Goal: Information Seeking & Learning: Learn about a topic

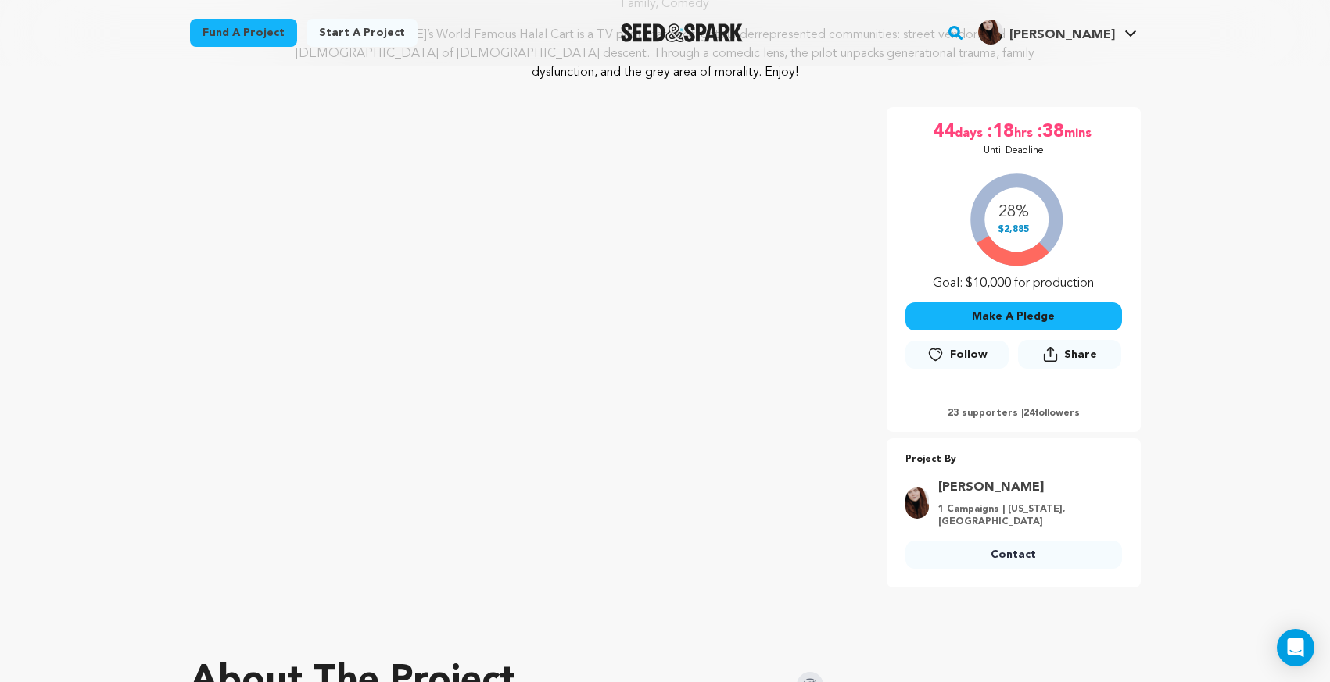
scroll to position [255, 0]
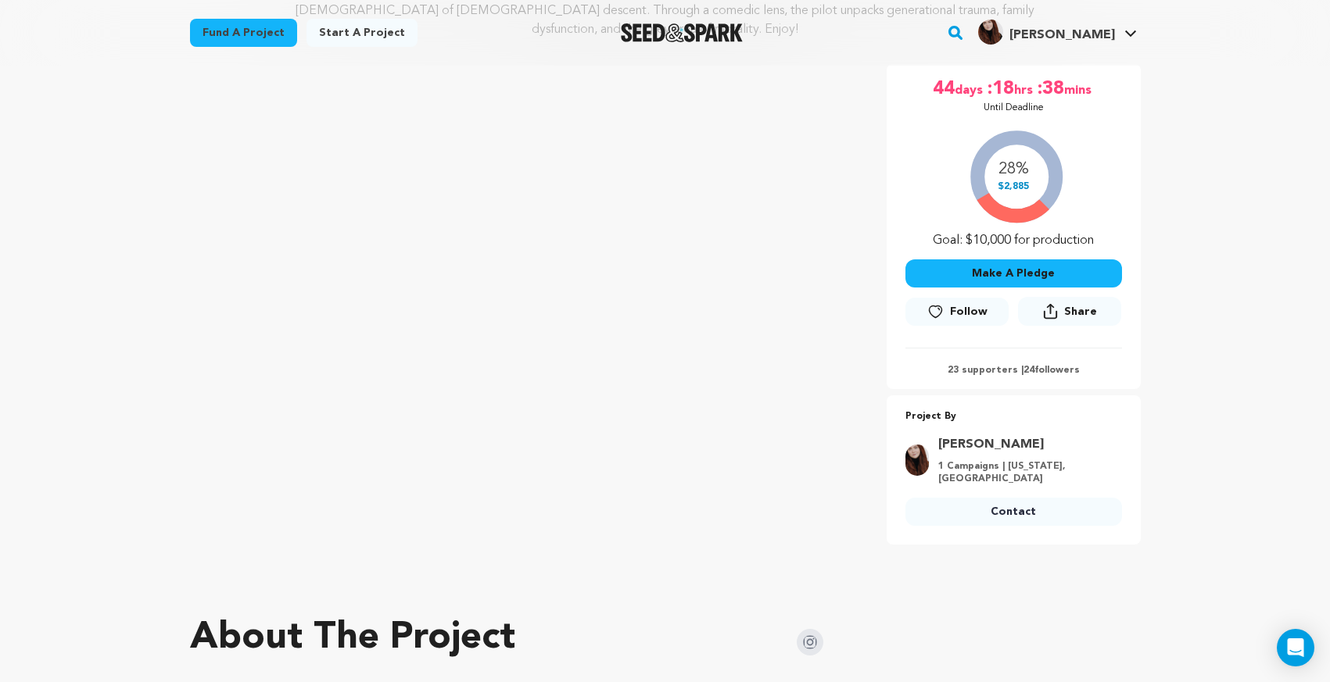
click at [1016, 191] on div "28% $2,885 Goal: $10,000 for production" at bounding box center [1013, 185] width 217 height 130
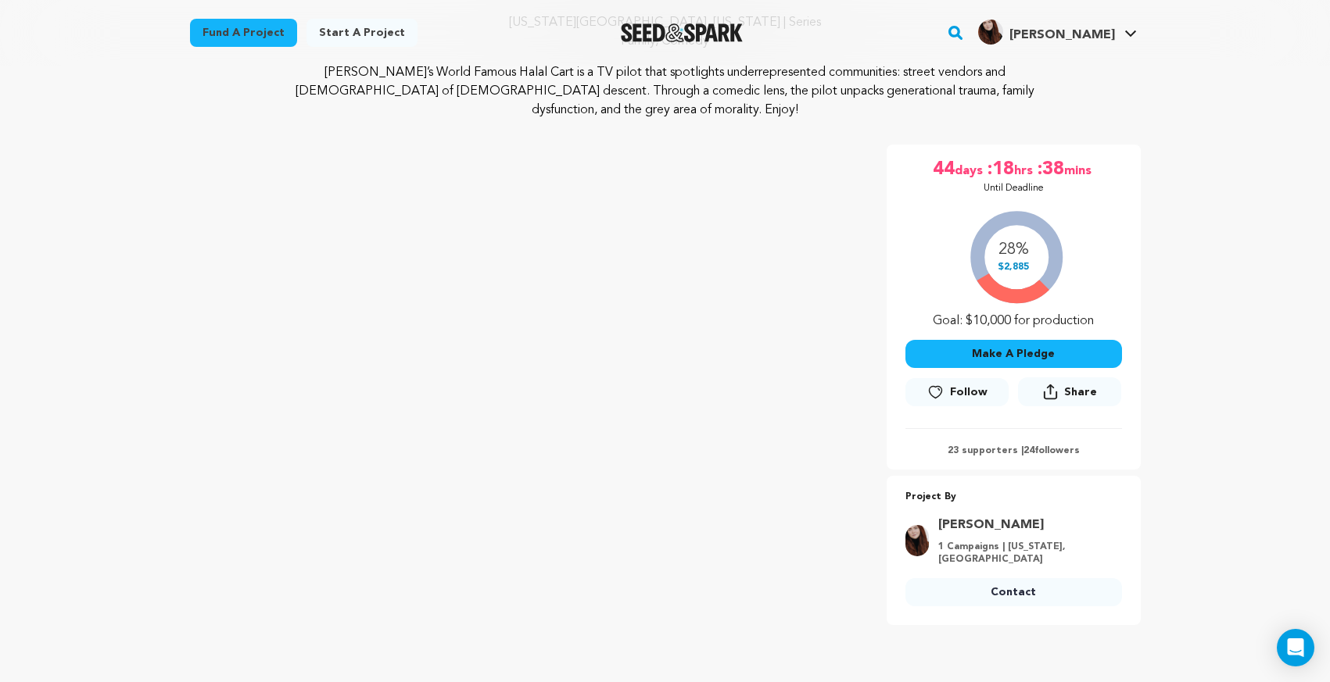
scroll to position [173, 0]
click at [1018, 277] on div "28% $2,885 Goal: $10,000 for production" at bounding box center [1013, 267] width 217 height 130
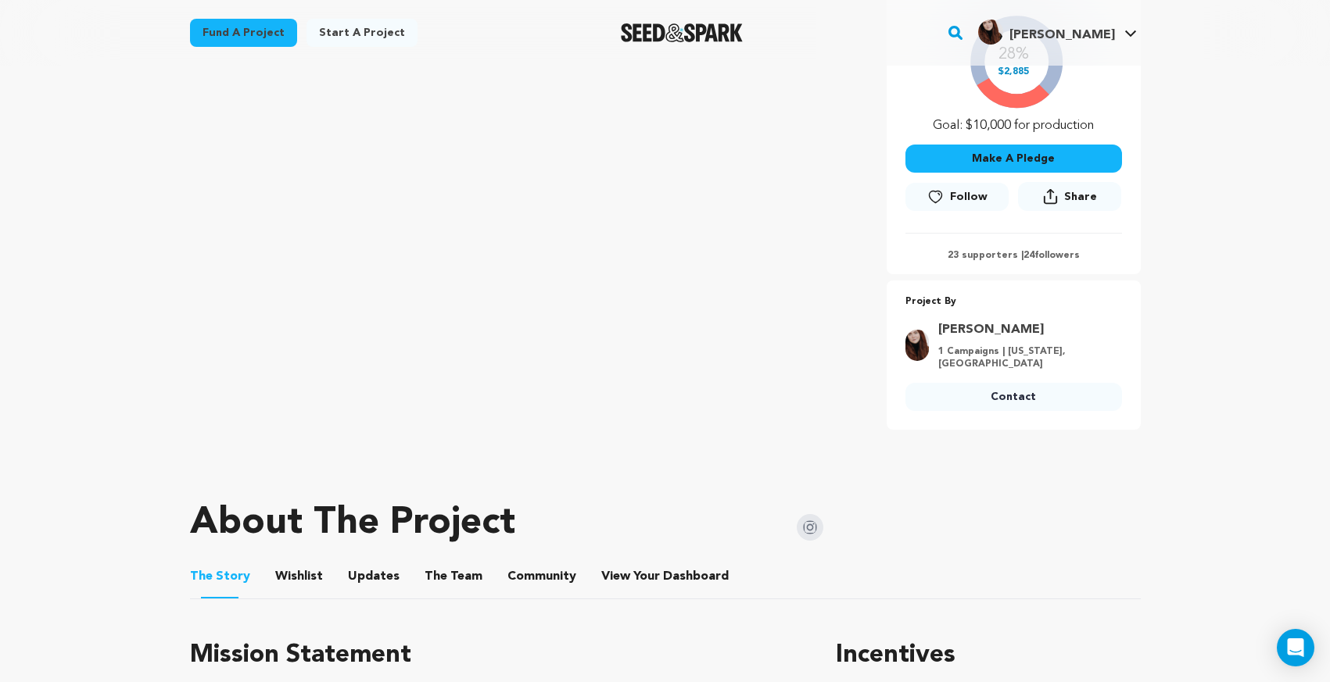
scroll to position [0, 0]
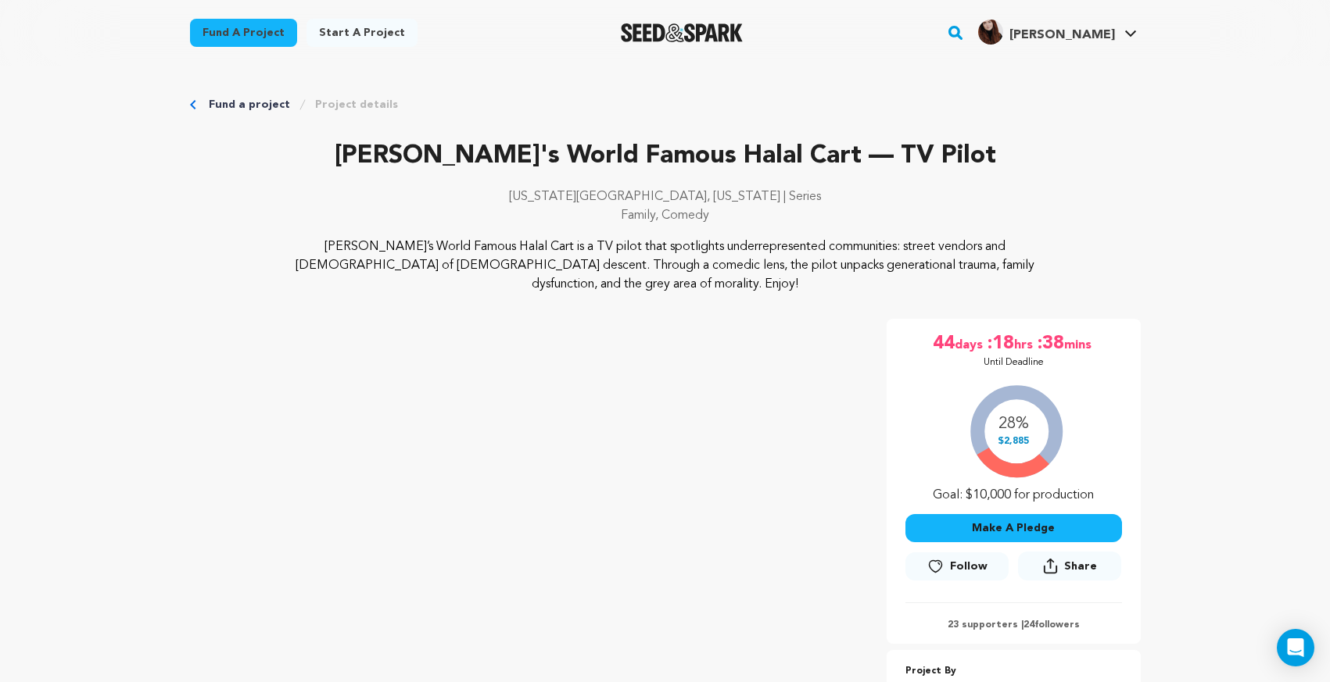
click at [241, 102] on link "Fund a project" at bounding box center [249, 105] width 81 height 16
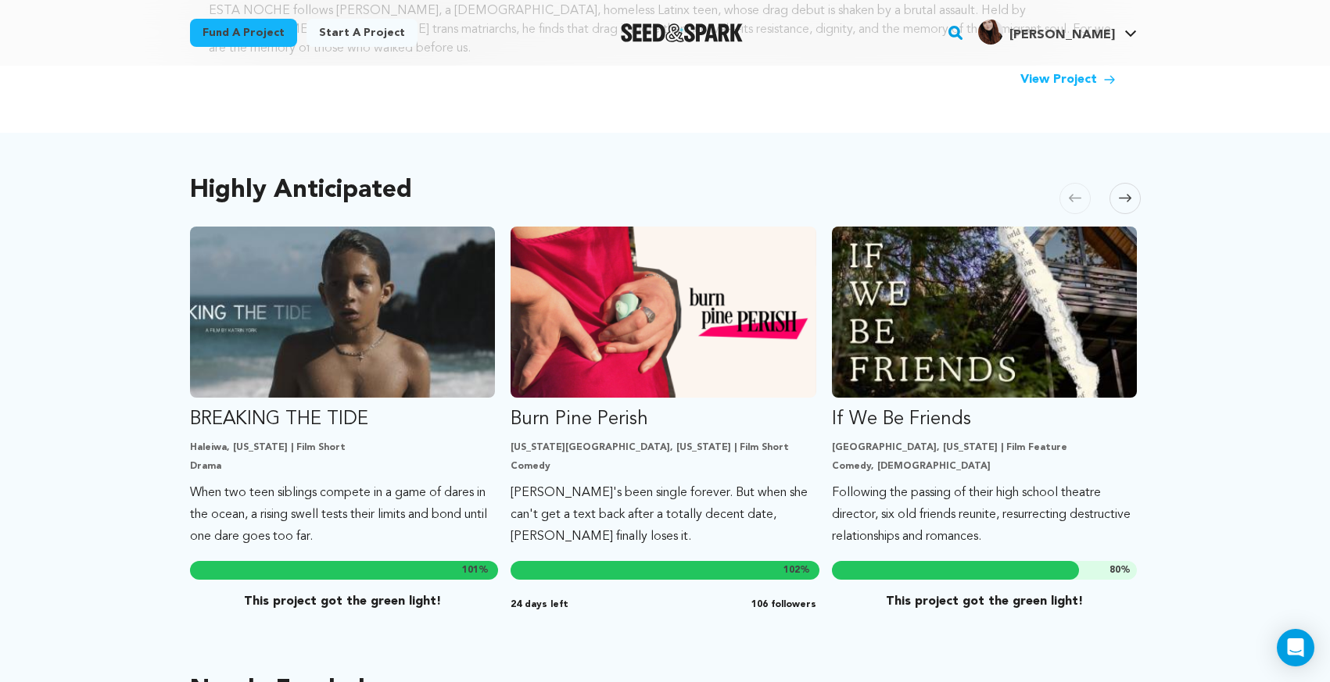
scroll to position [720, 0]
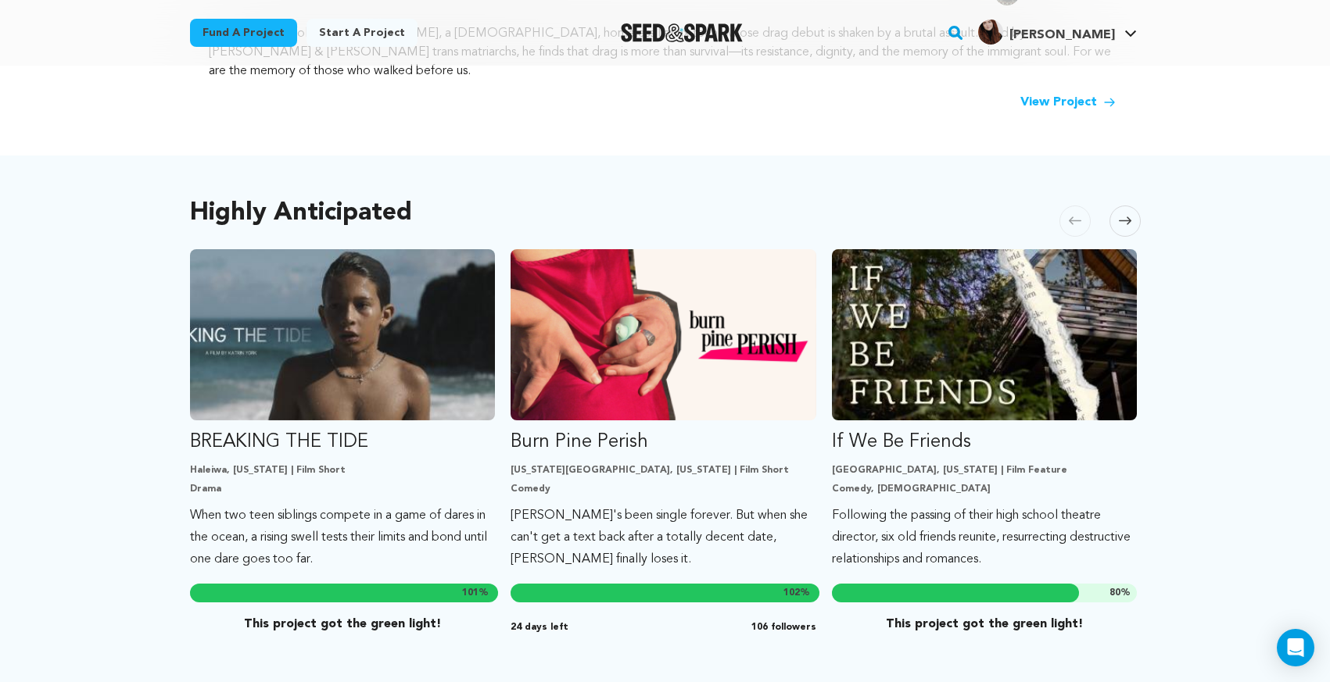
click at [1119, 206] on span at bounding box center [1124, 221] width 31 height 31
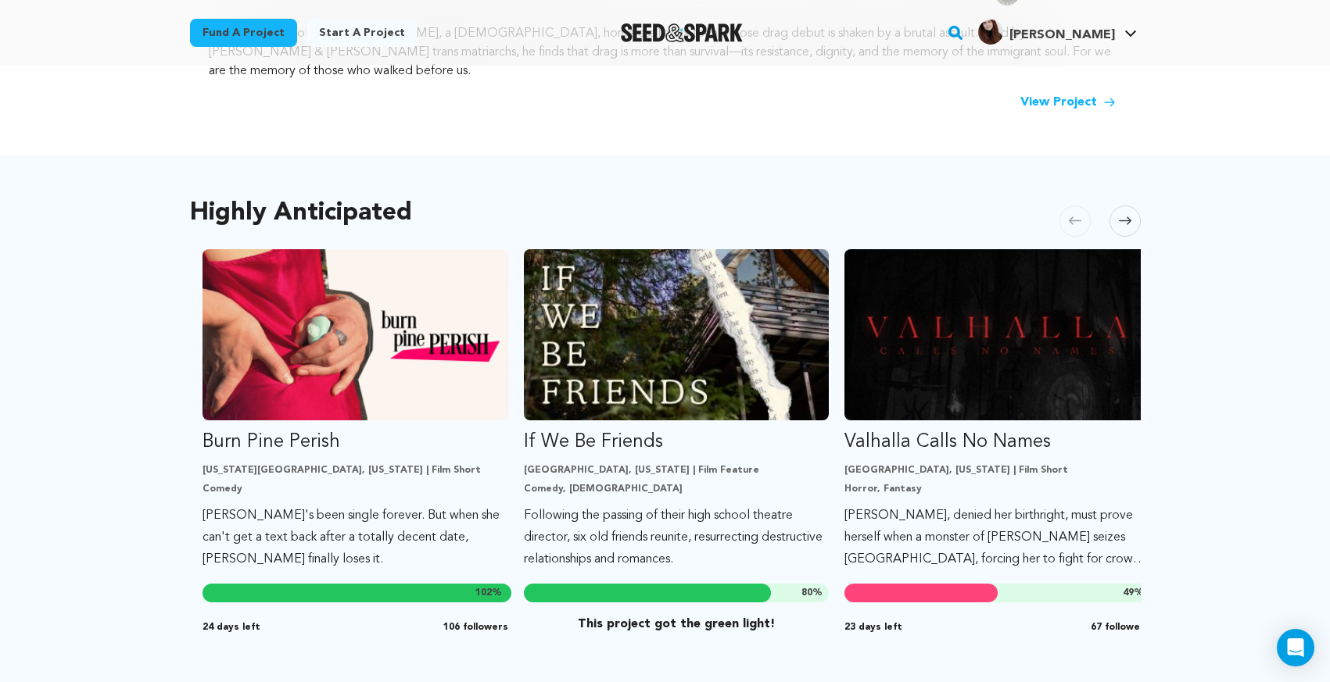
scroll to position [0, 321]
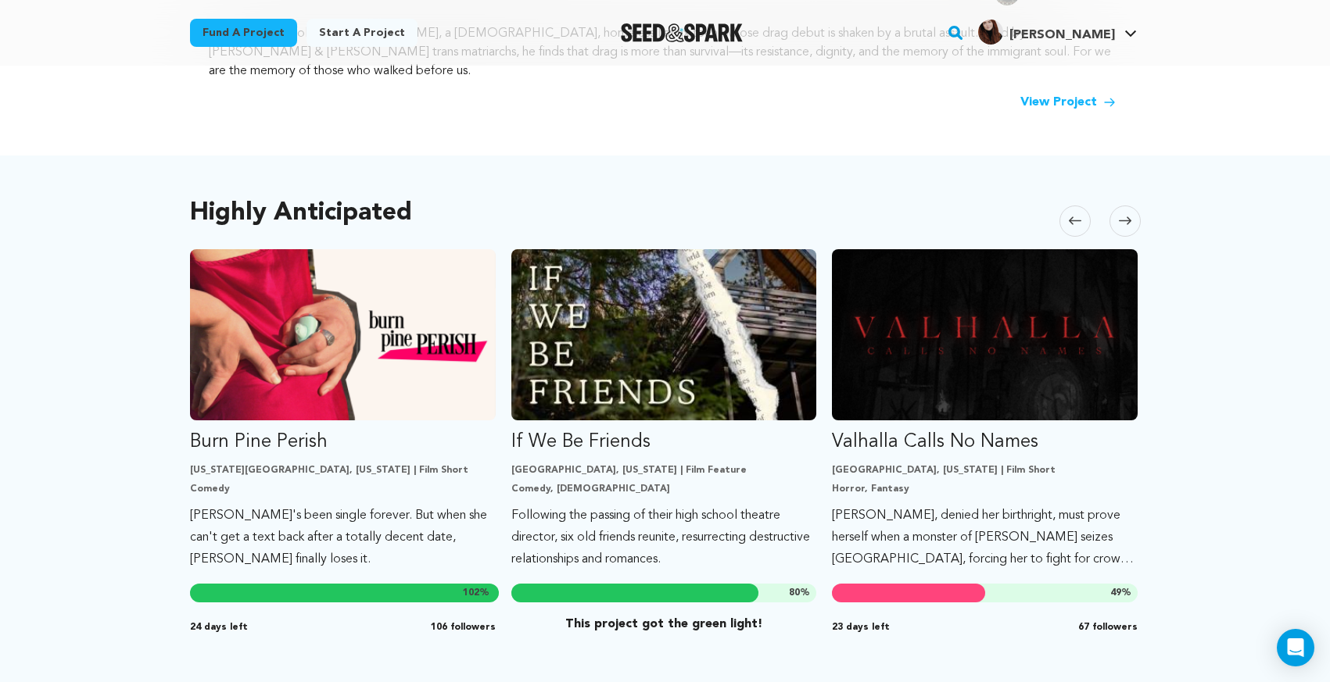
click at [1123, 215] on icon at bounding box center [1125, 221] width 13 height 12
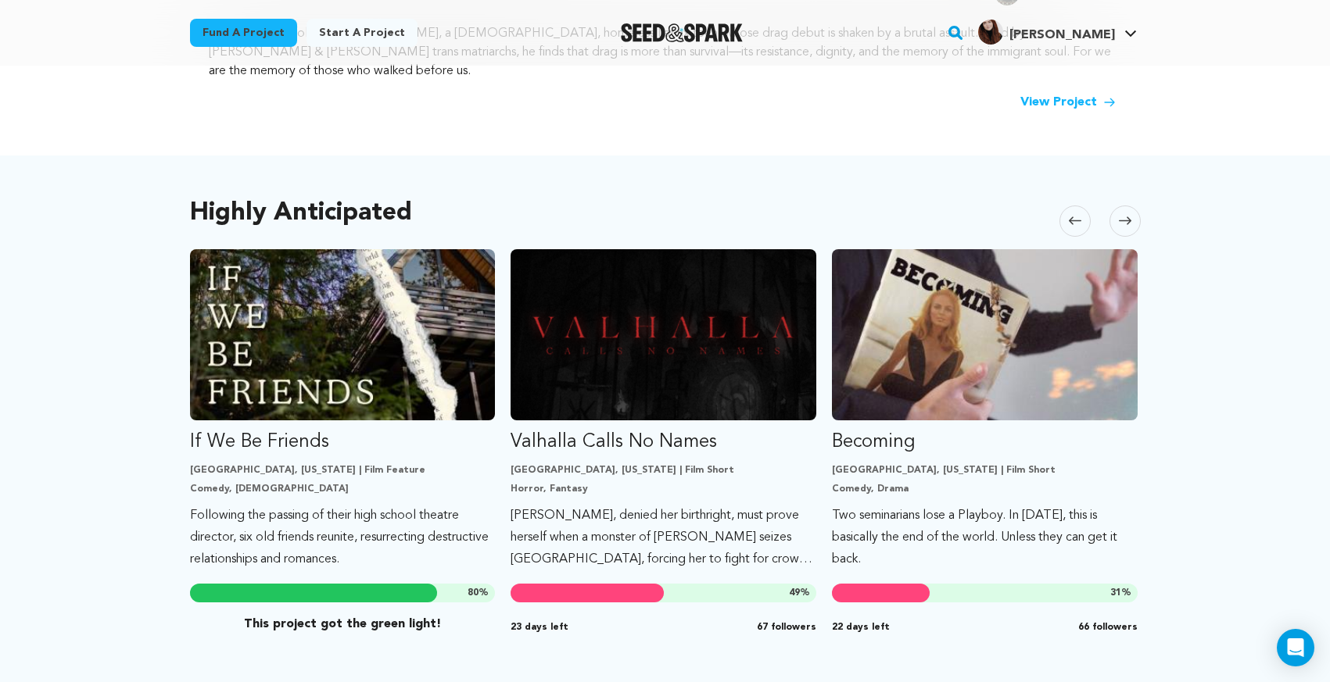
click at [1124, 215] on icon at bounding box center [1125, 221] width 13 height 12
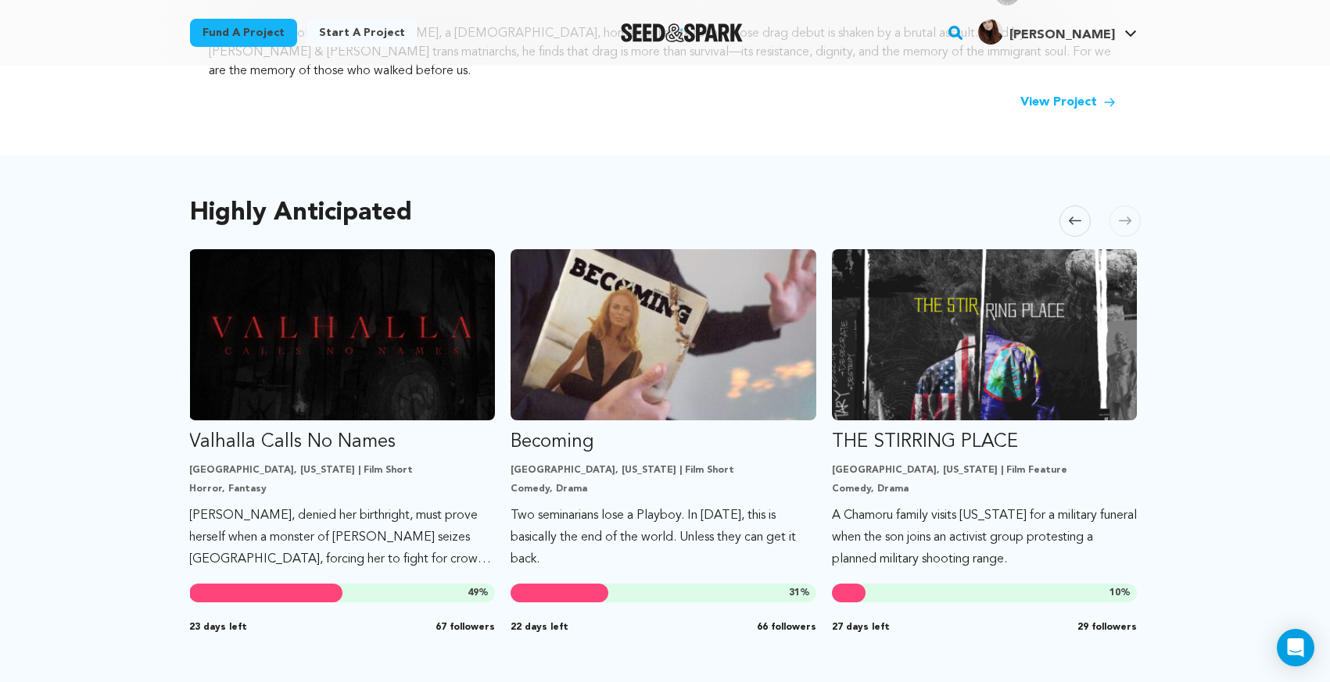
click at [1124, 215] on icon at bounding box center [1125, 221] width 13 height 12
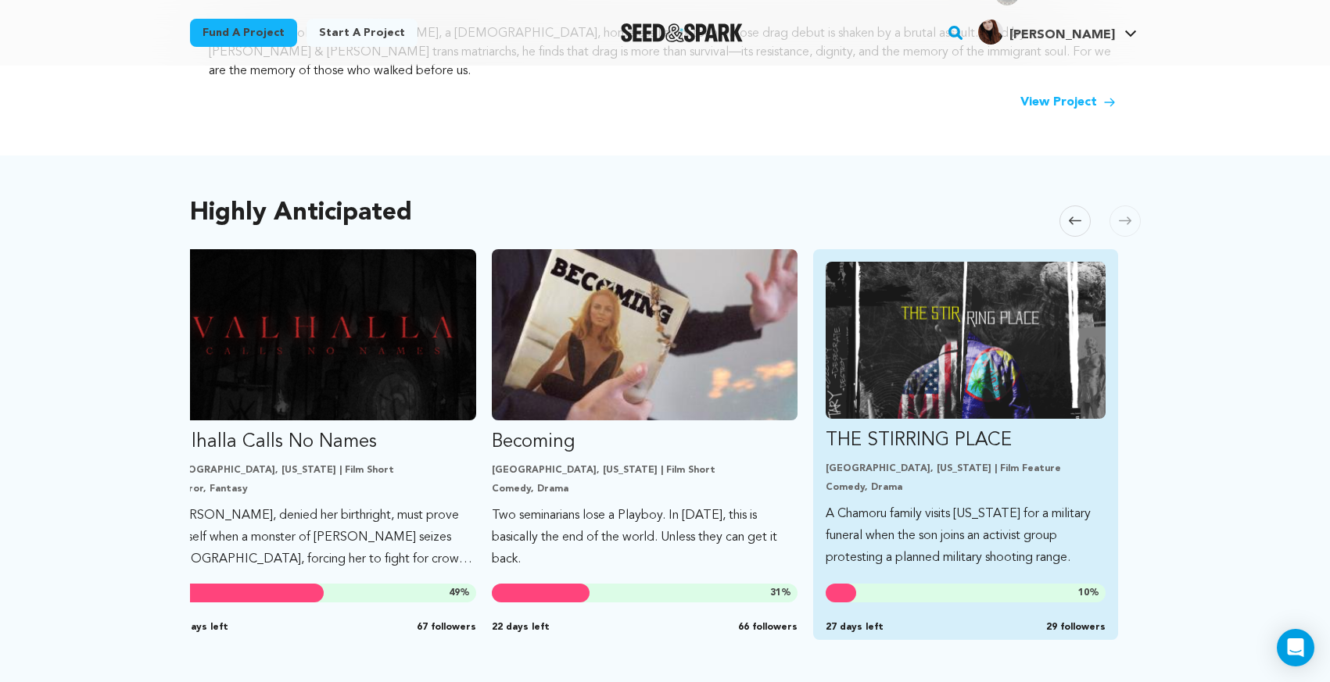
click at [952, 405] on link "THE STIRRING PLACE Los Angeles, California | Film Feature Comedy, Drama A Chamo…" at bounding box center [966, 415] width 281 height 307
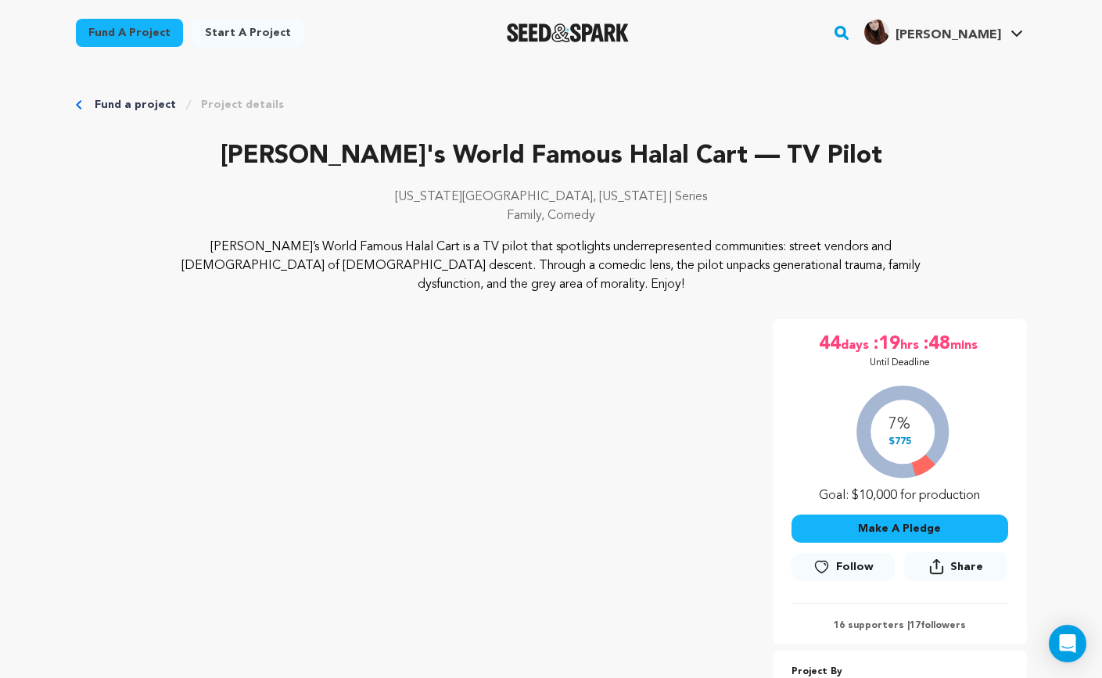
click at [781, 160] on p "[PERSON_NAME]'s World Famous Halal Cart — TV Pilot" at bounding box center [551, 157] width 951 height 38
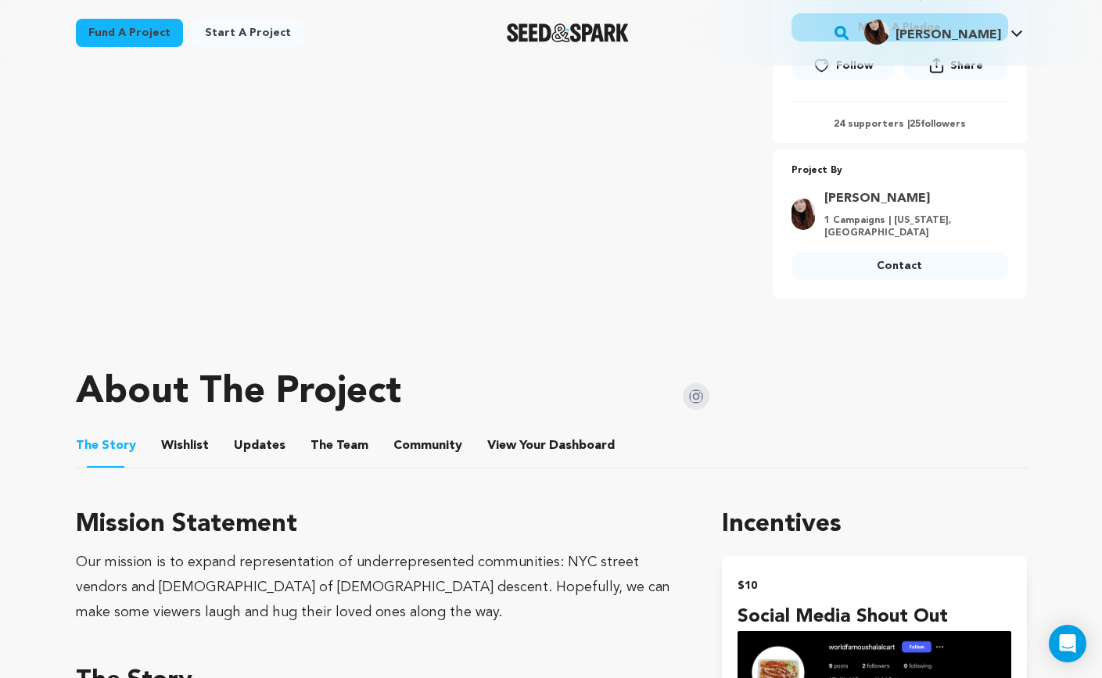
scroll to position [524, 0]
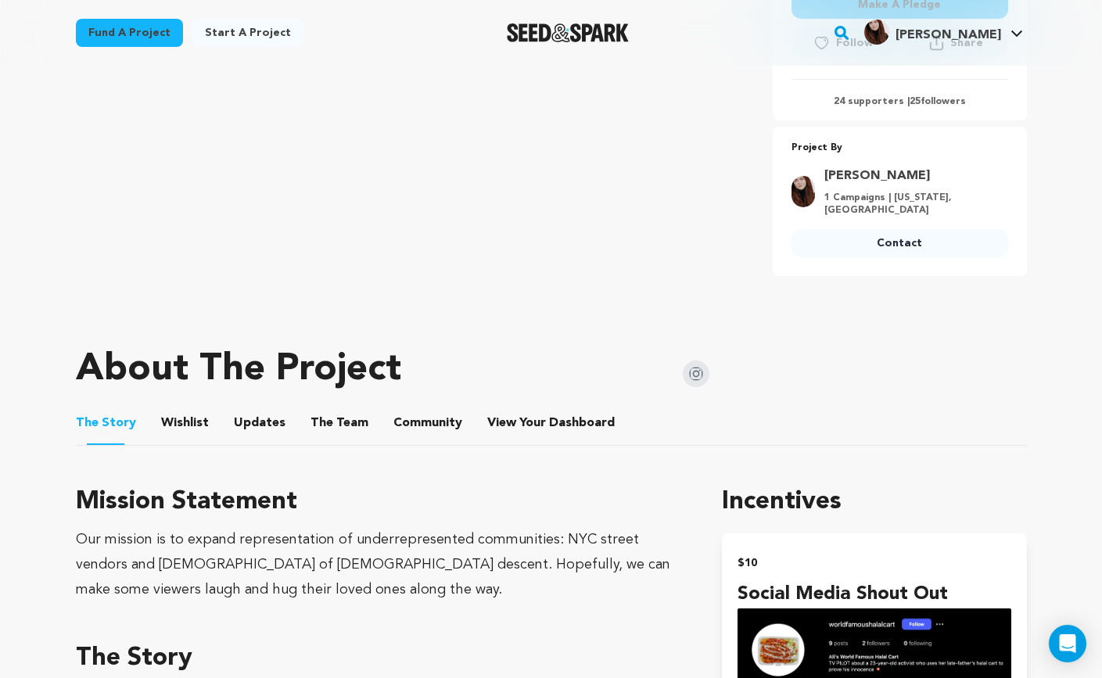
click at [424, 407] on button "Community" at bounding box center [428, 426] width 38 height 38
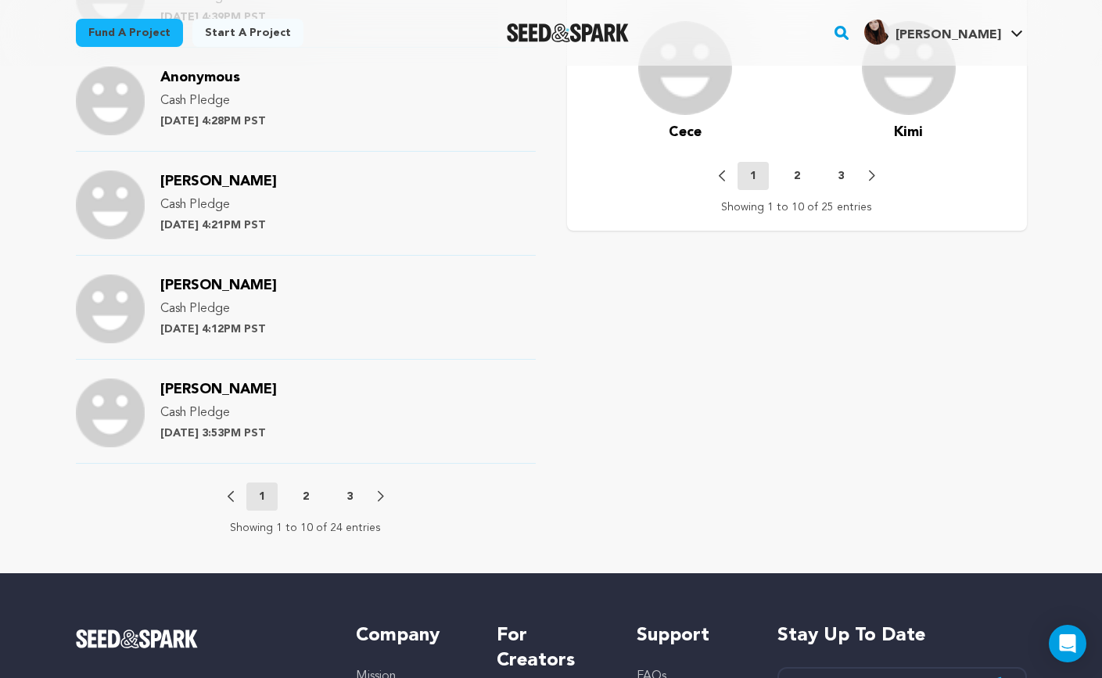
scroll to position [1621, 0]
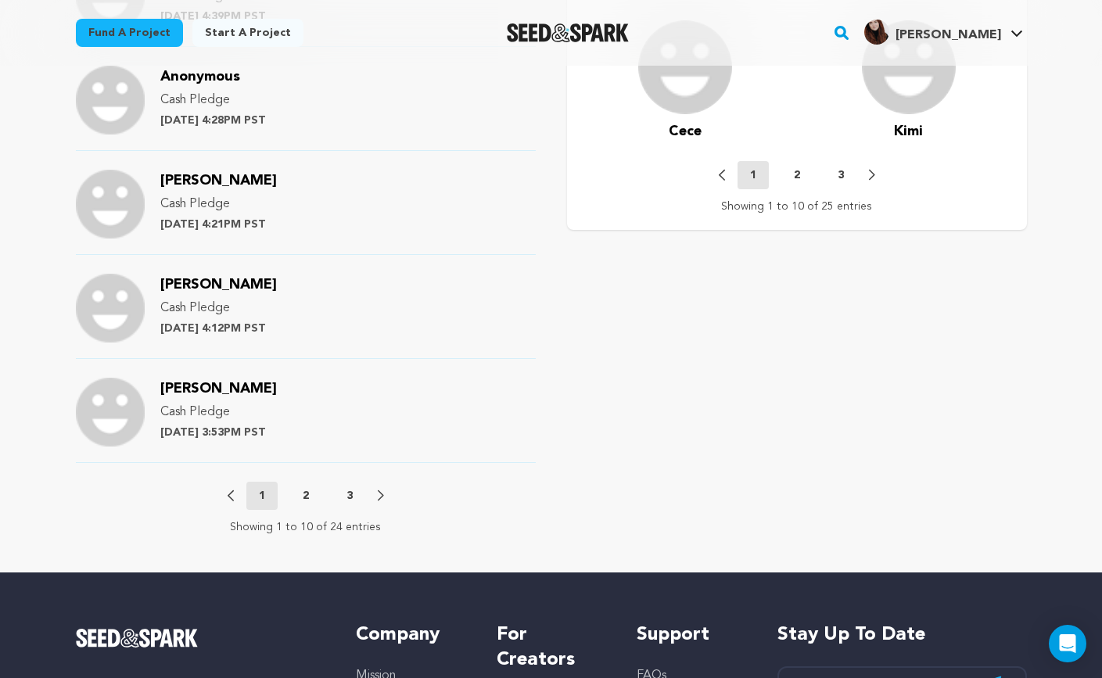
click at [306, 488] on p "2" at bounding box center [306, 496] width 6 height 16
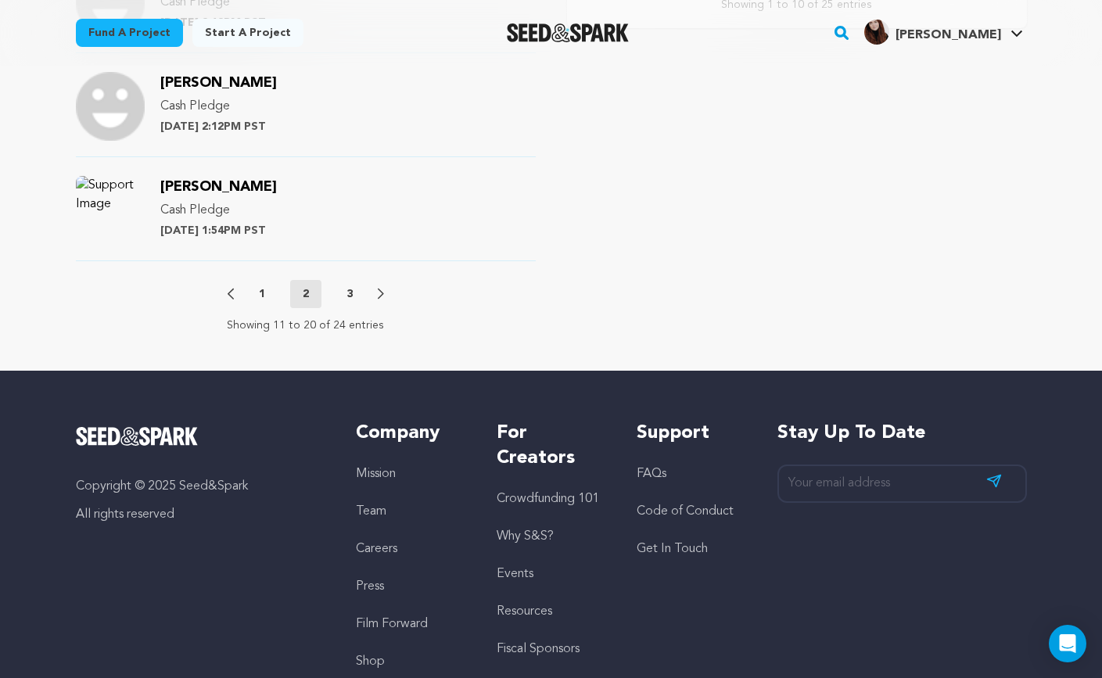
scroll to position [1899, 0]
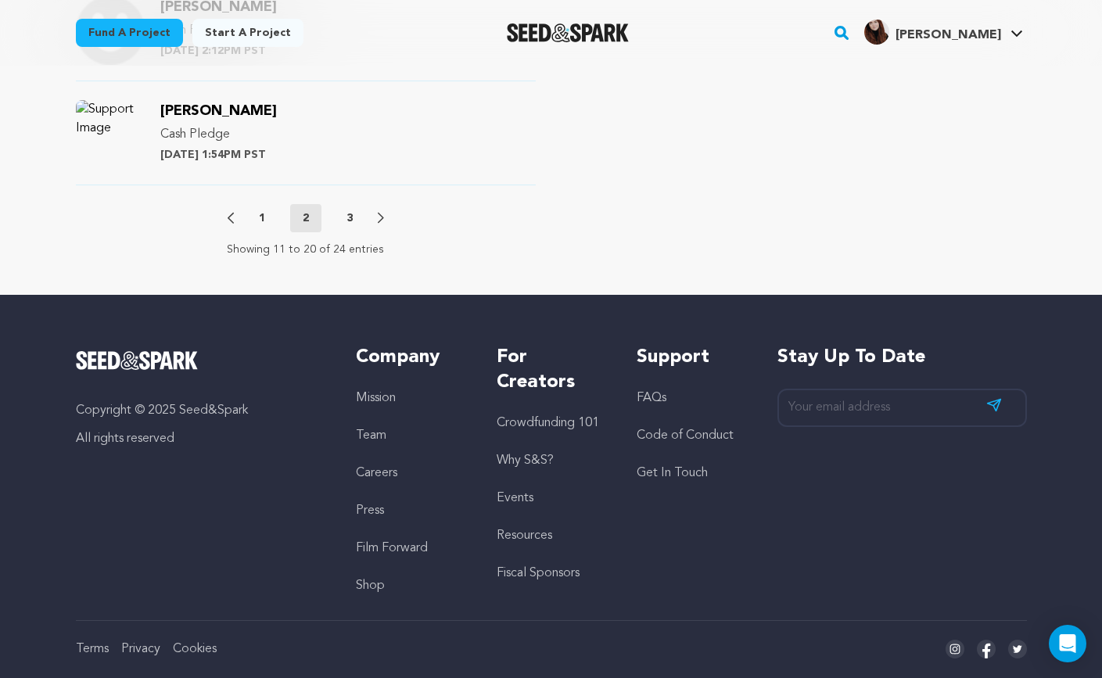
click at [348, 204] on div "Previous 1 2 3 Next" at bounding box center [305, 218] width 156 height 28
click at [352, 210] on p "3" at bounding box center [349, 218] width 6 height 16
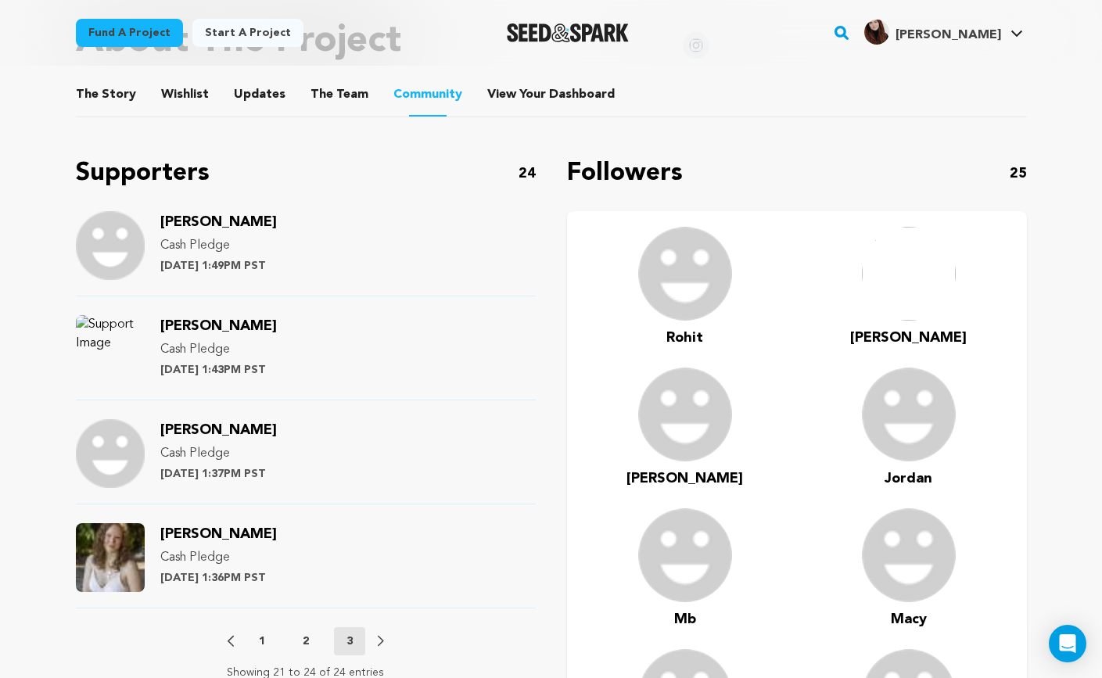
scroll to position [851, 0]
click at [265, 634] on button "1" at bounding box center [261, 642] width 31 height 16
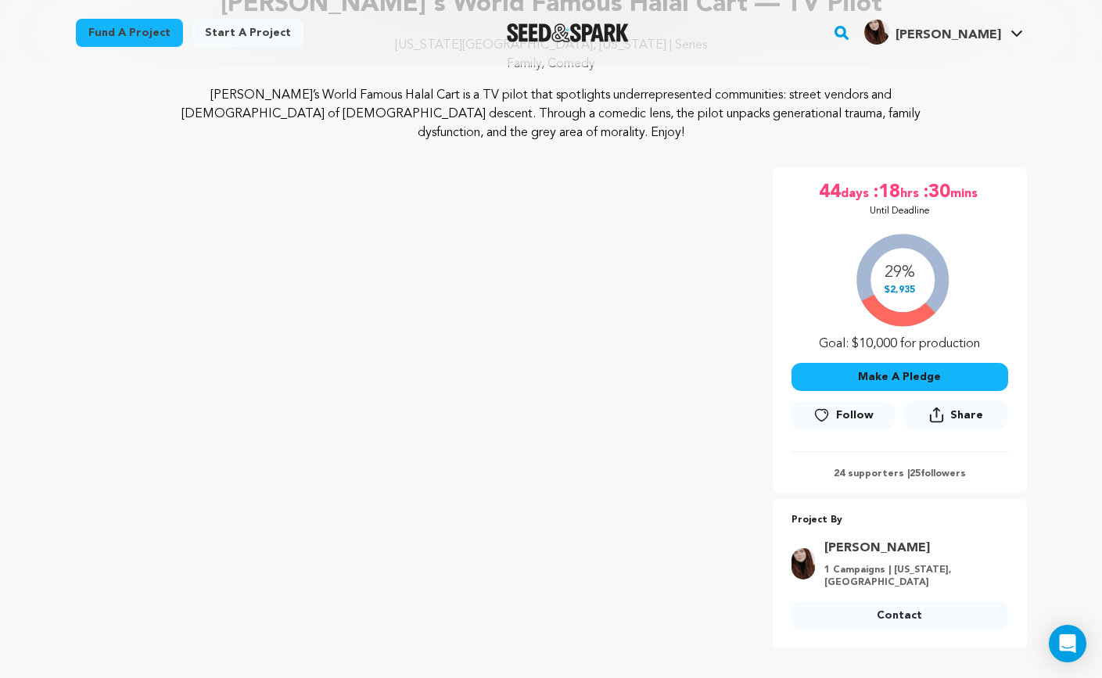
scroll to position [142, 0]
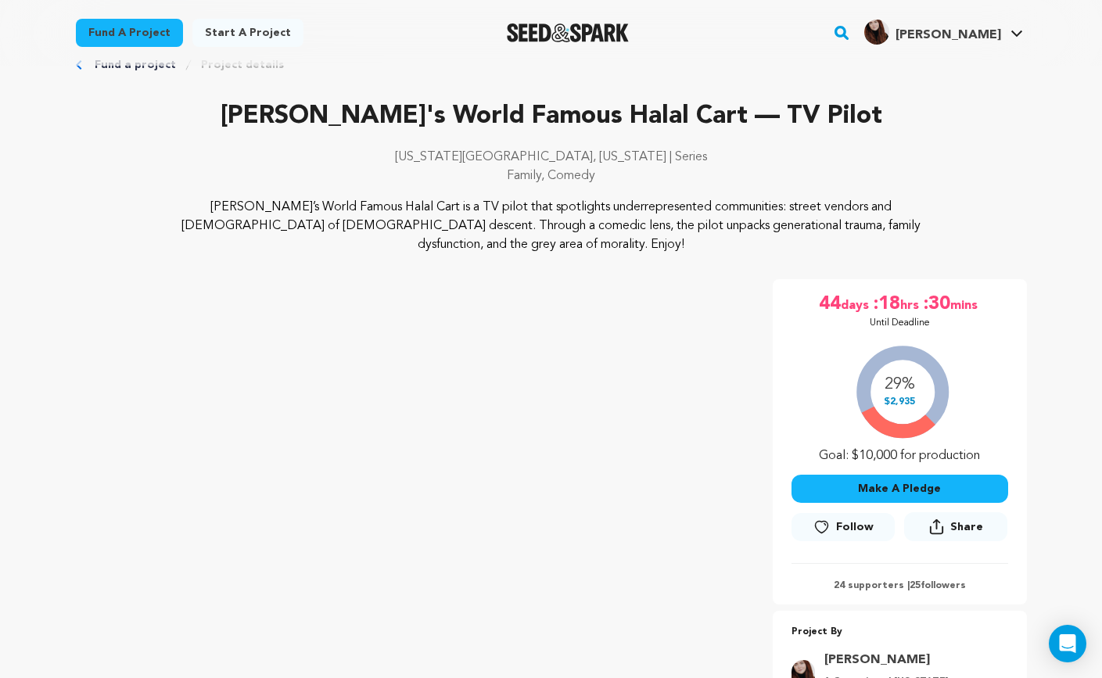
scroll to position [55, 0]
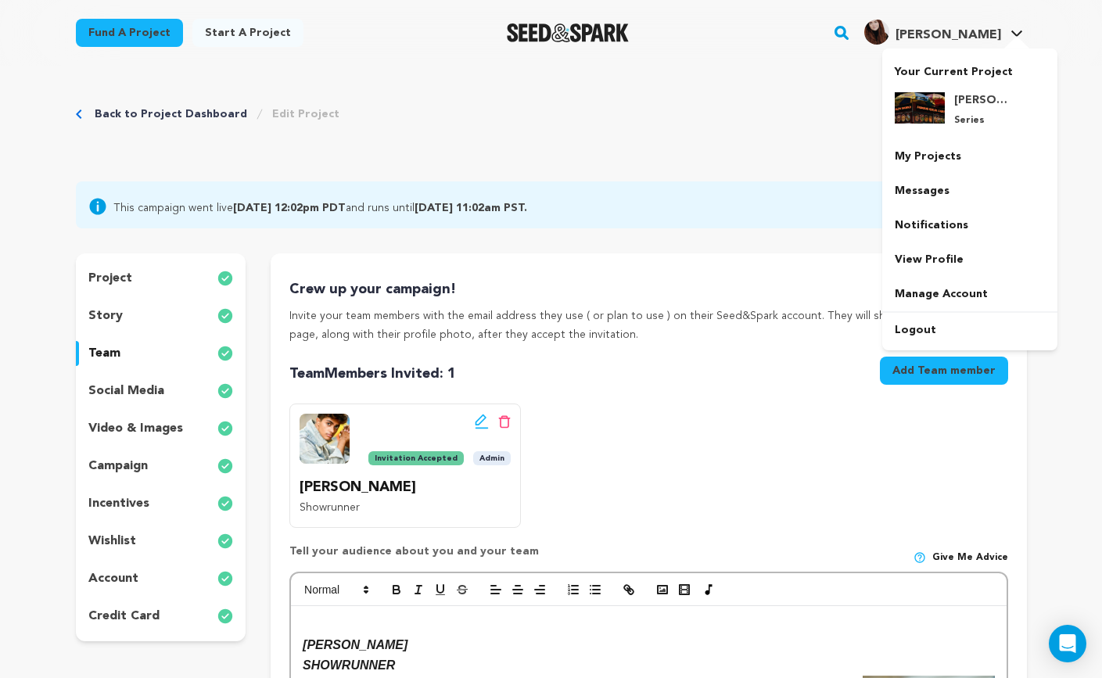
click at [1008, 40] on div at bounding box center [1016, 44] width 31 height 16
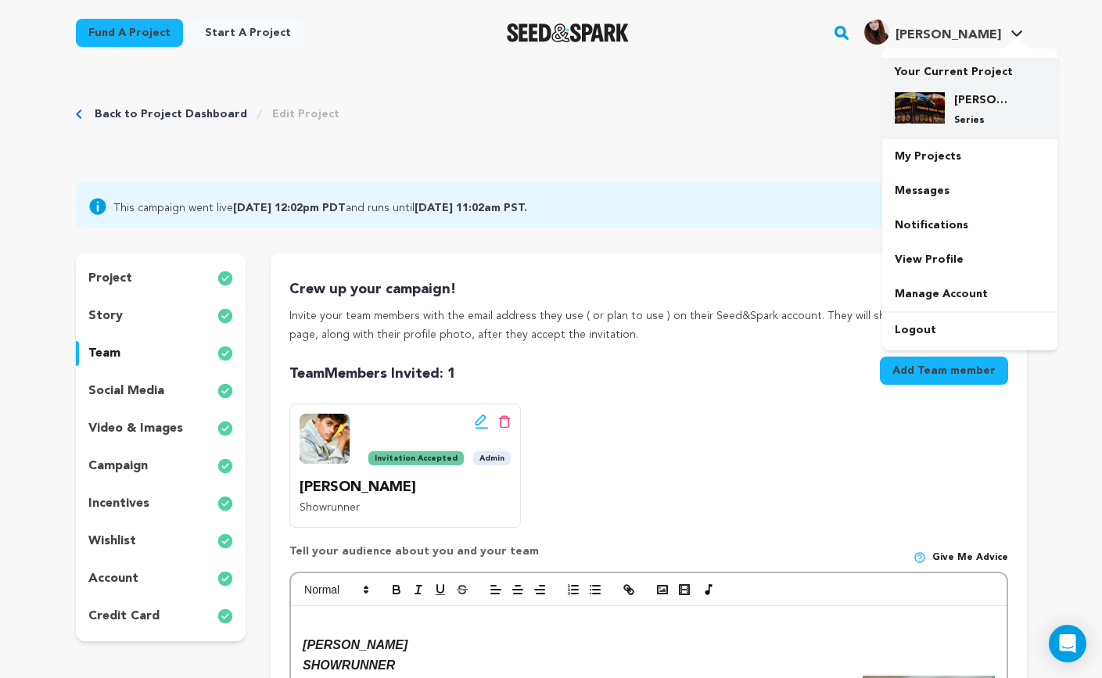
click at [981, 102] on h4 "[PERSON_NAME]'s World Famous Halal Cart — TV Pilot" at bounding box center [982, 100] width 56 height 16
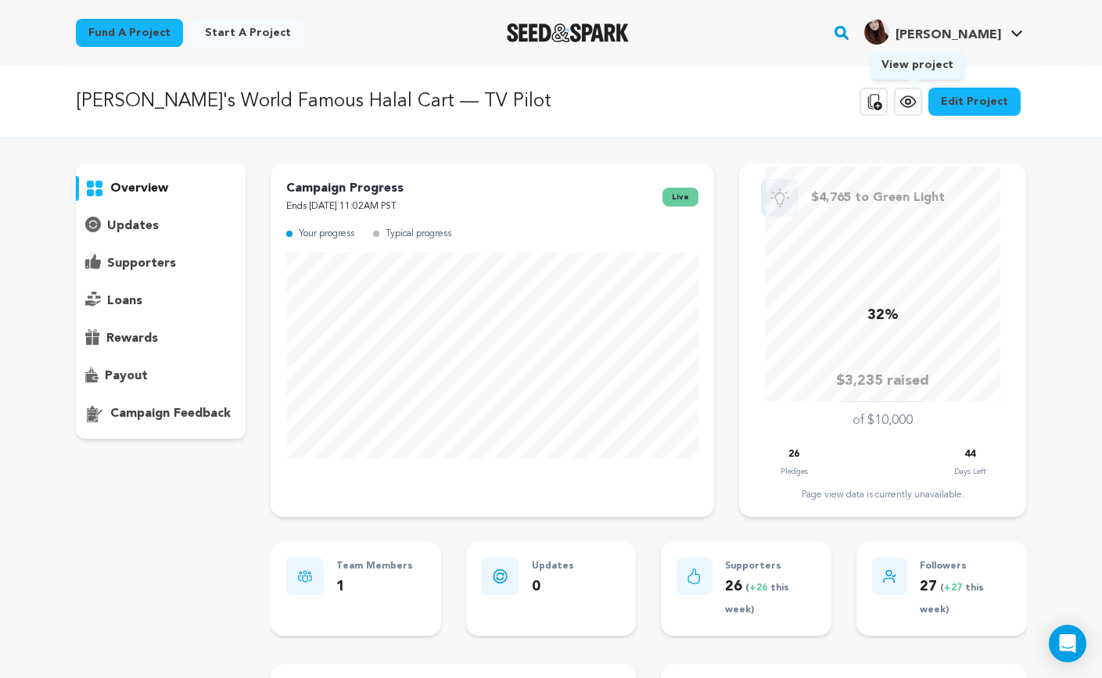
click at [912, 96] on icon at bounding box center [907, 101] width 15 height 11
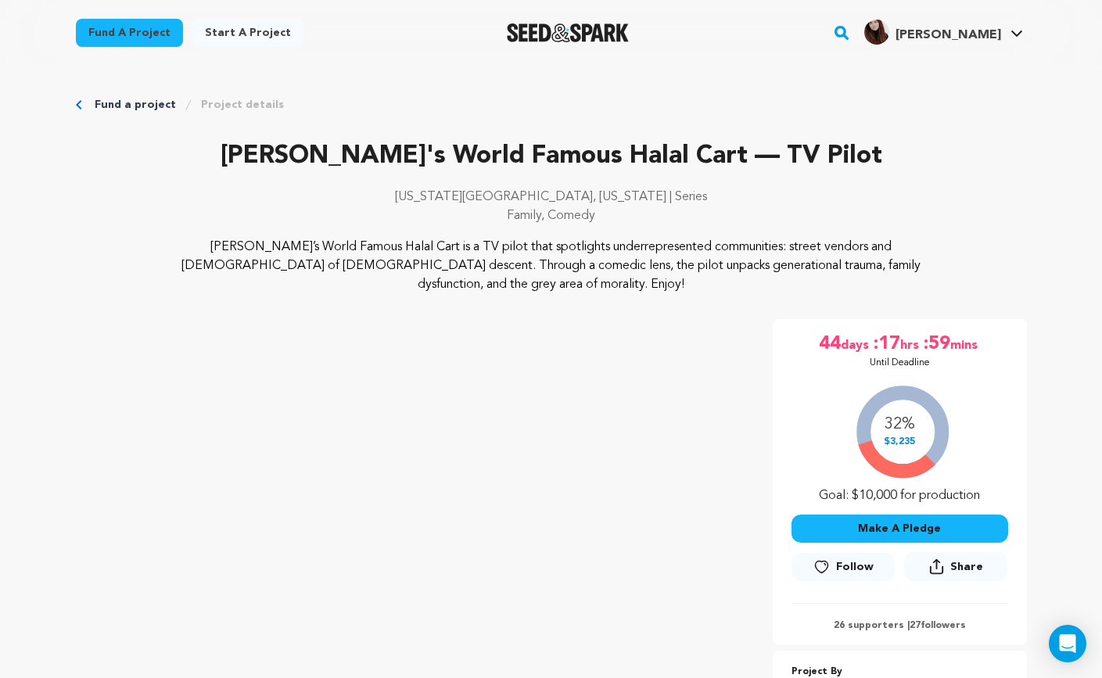
click at [851, 23] on rect "button" at bounding box center [841, 32] width 19 height 19
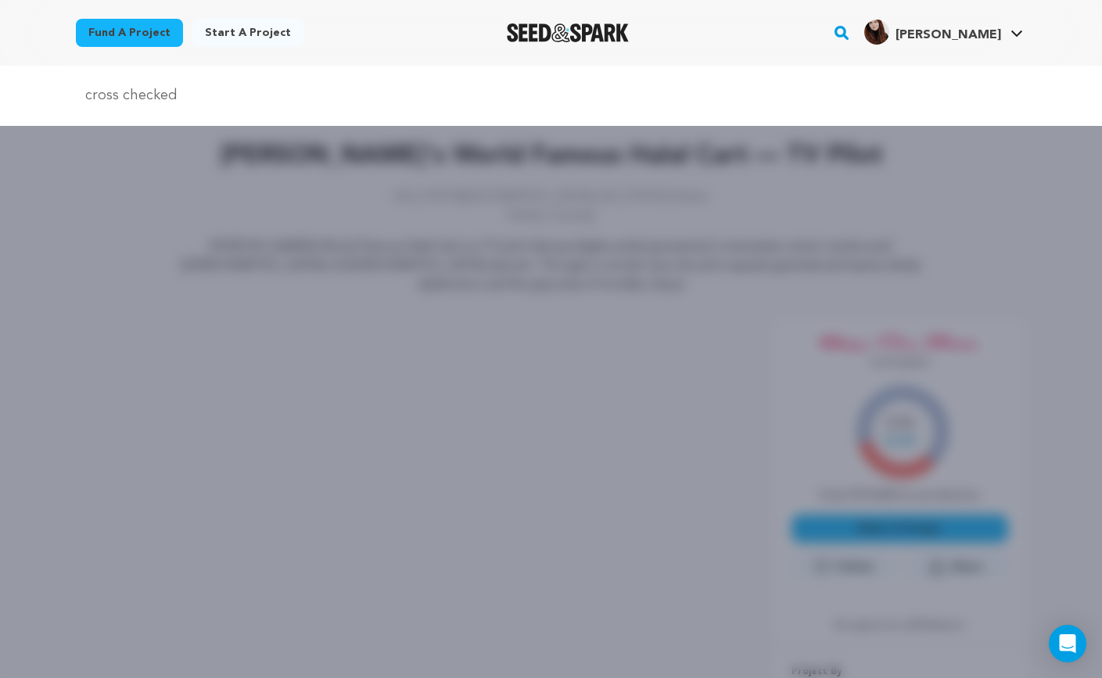
type input "cross checked"
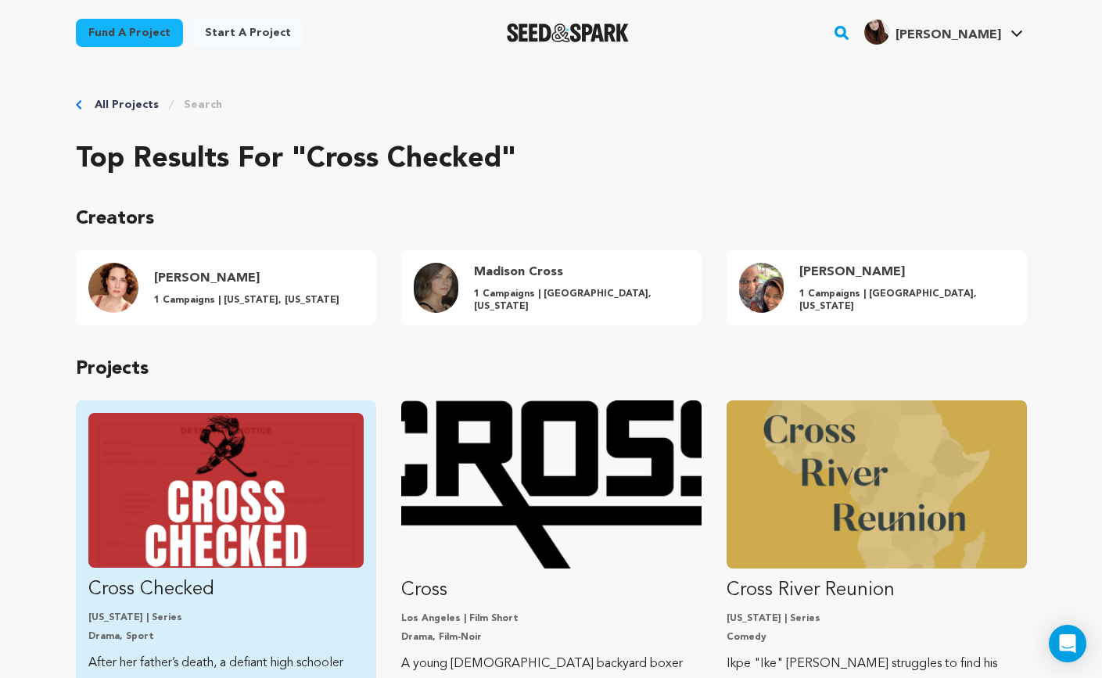
click at [229, 424] on img "Fund Cross Checked" at bounding box center [225, 490] width 275 height 155
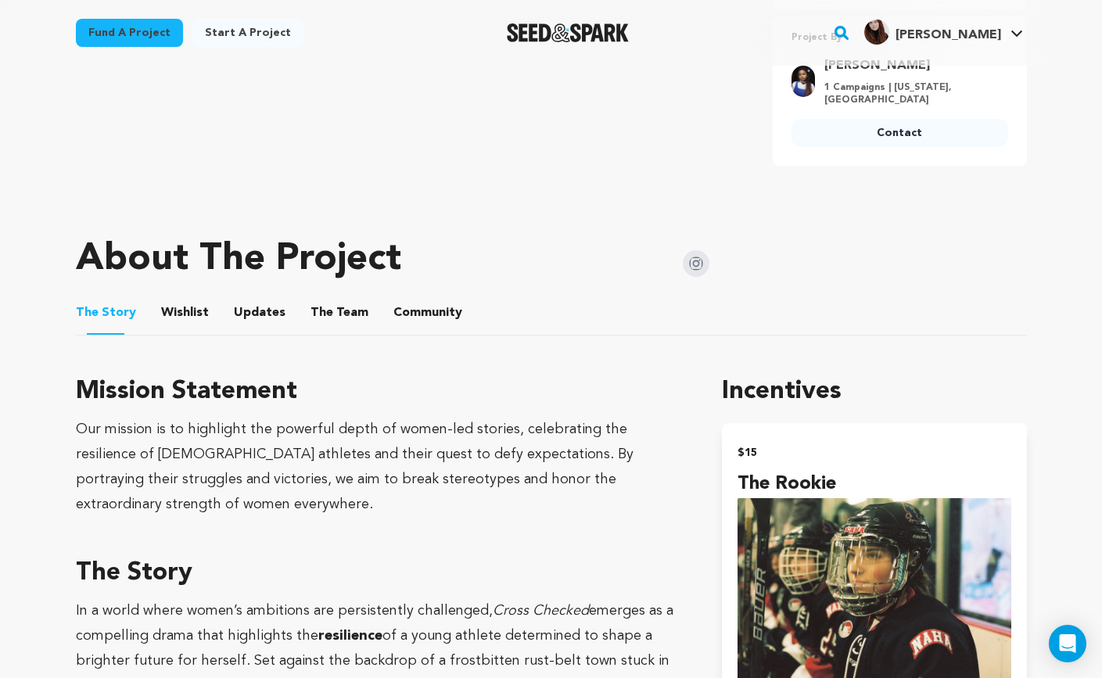
scroll to position [599, 0]
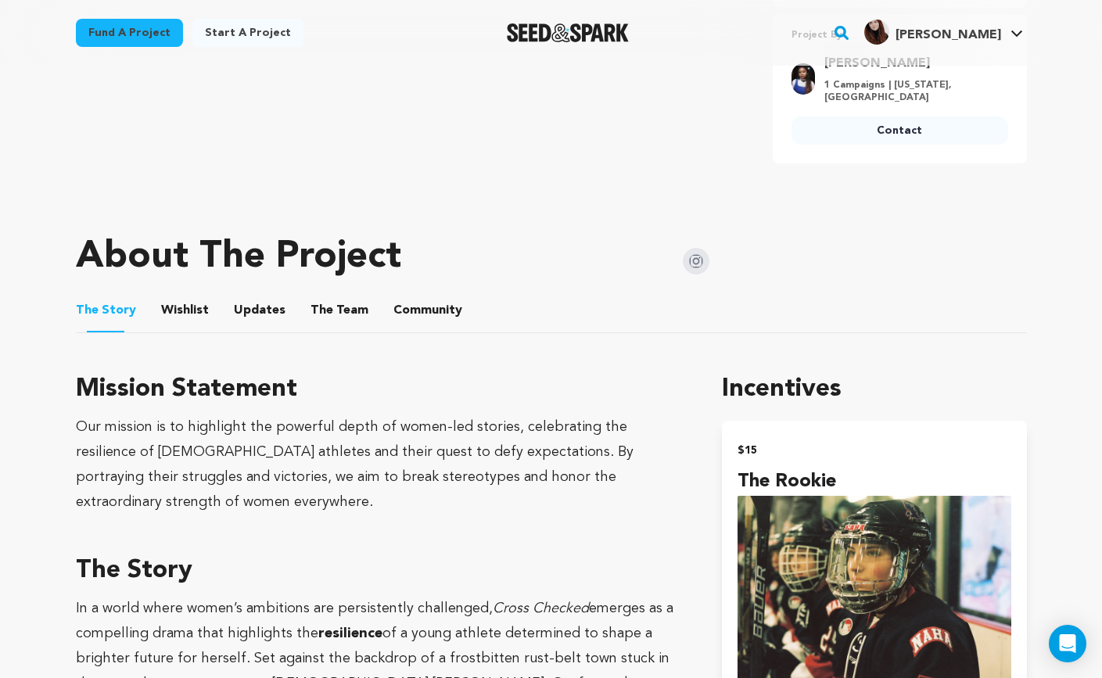
click at [409, 301] on button "Community" at bounding box center [428, 314] width 38 height 38
